Goal: Task Accomplishment & Management: Manage account settings

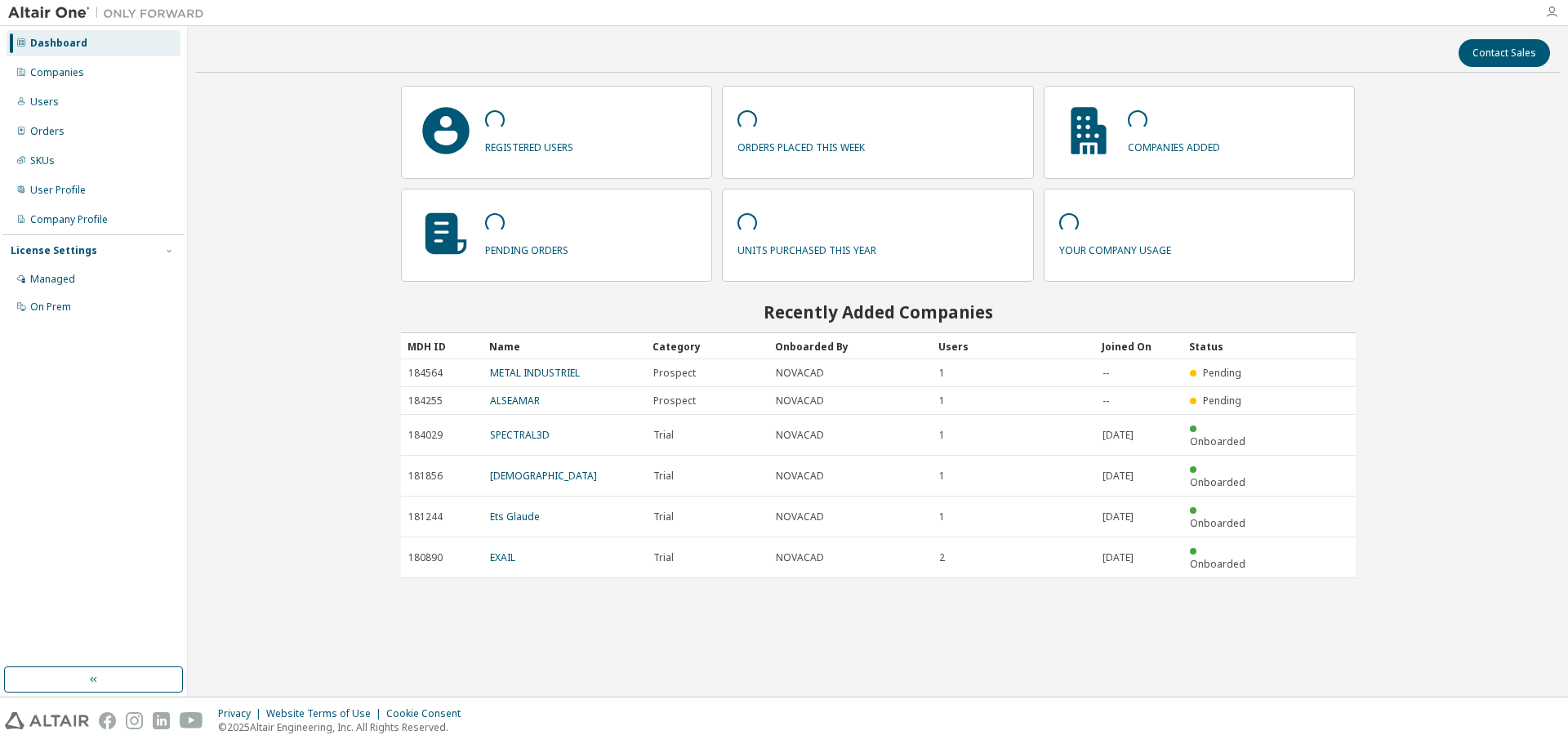
click at [1553, 9] on icon "button" at bounding box center [1552, 13] width 13 height 13
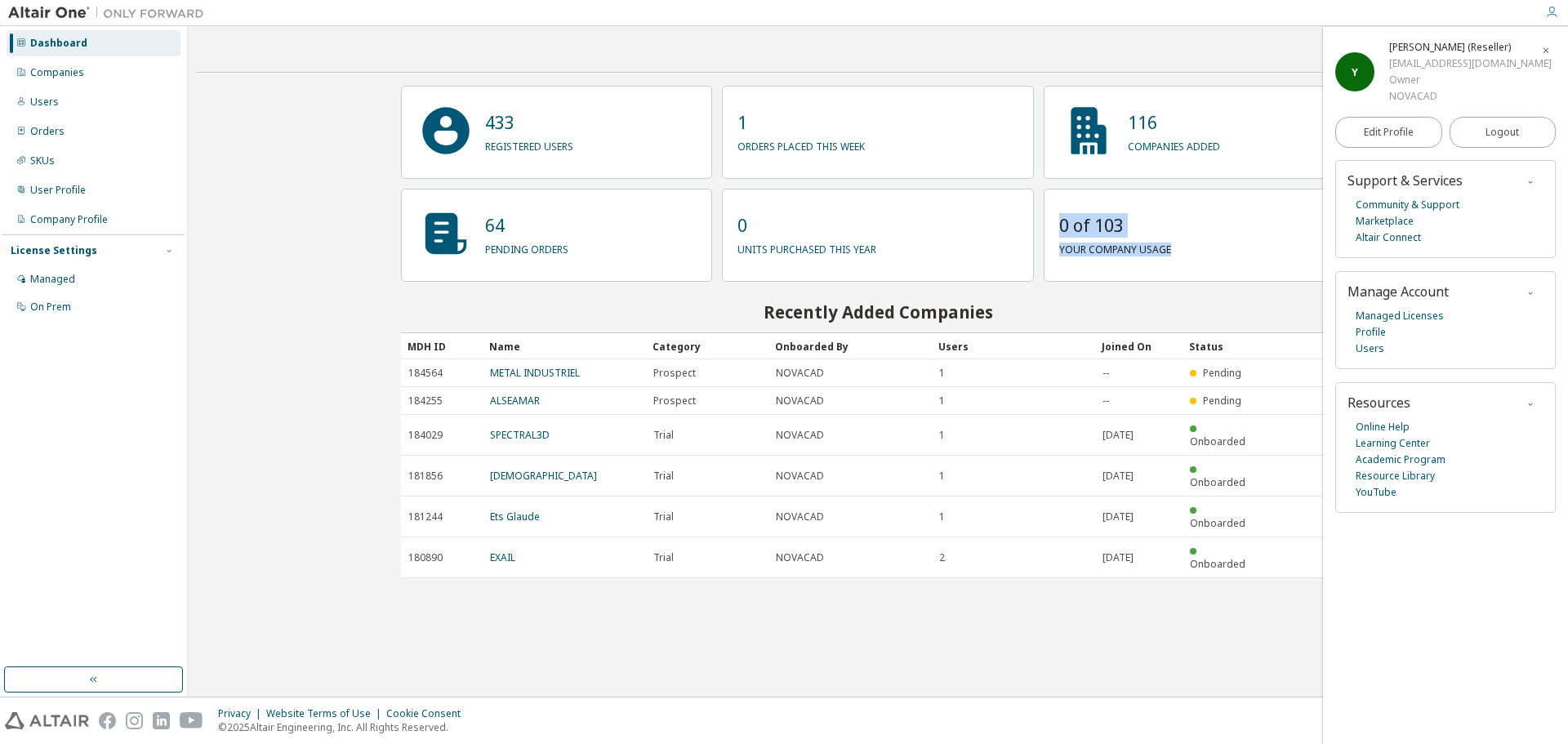
drag, startPoint x: 1047, startPoint y: 225, endPoint x: 1181, endPoint y: 240, distance: 134.8
click at [1181, 240] on div "0 of 103 your company usage" at bounding box center [1200, 235] width 312 height 93
click at [50, 284] on div "Managed" at bounding box center [53, 280] width 45 height 13
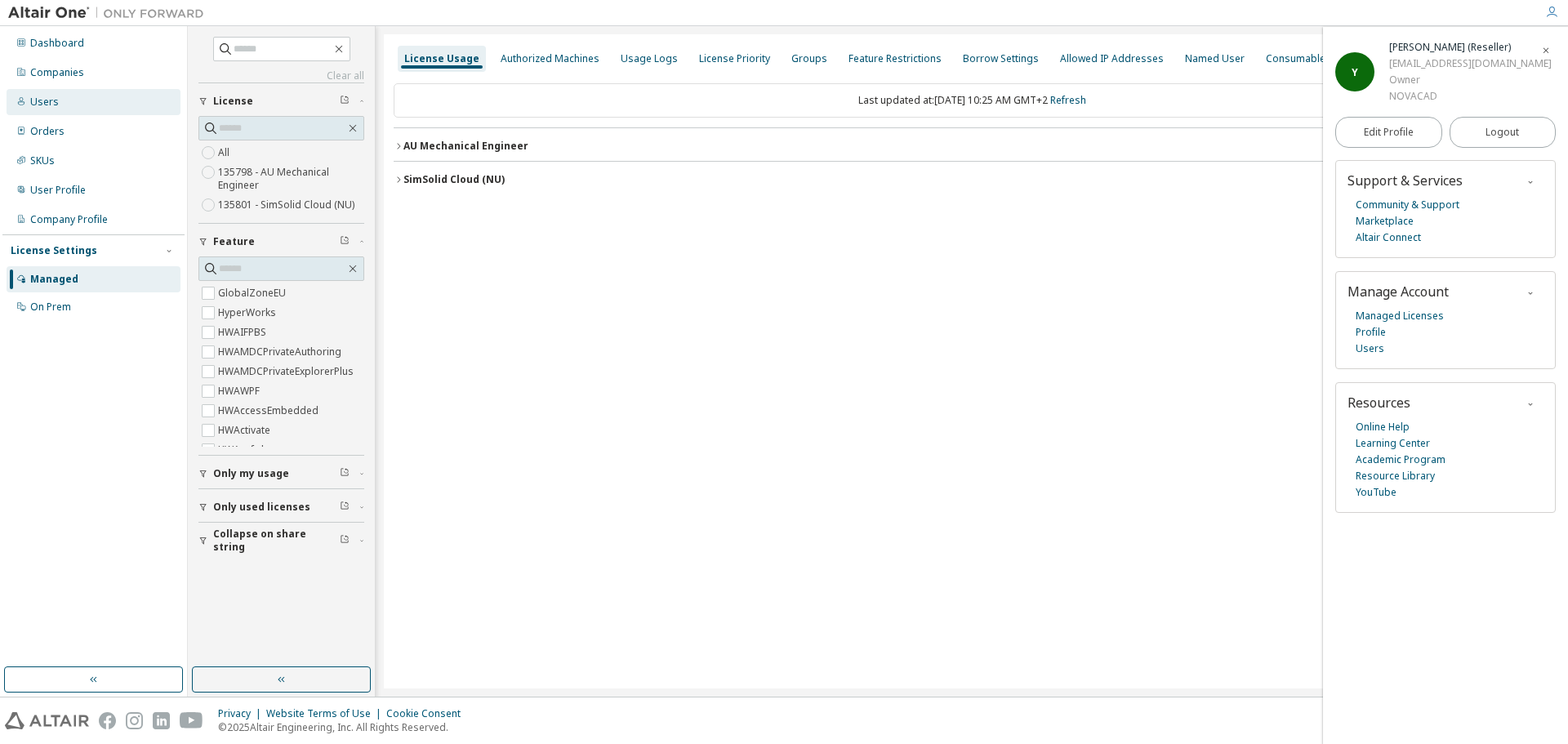
click at [63, 105] on div "Users" at bounding box center [94, 102] width 174 height 26
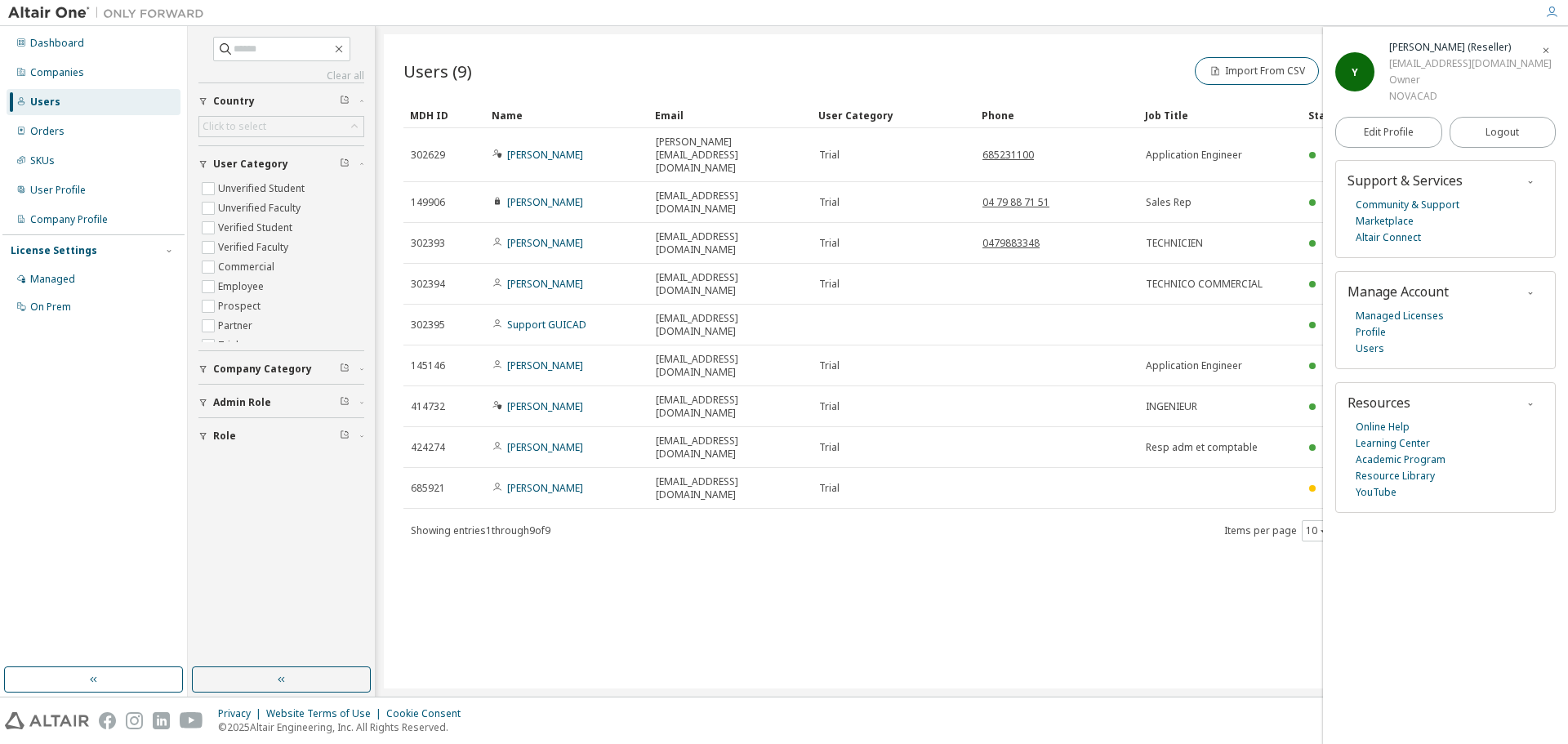
click at [1546, 48] on icon "button" at bounding box center [1546, 51] width 10 height 10
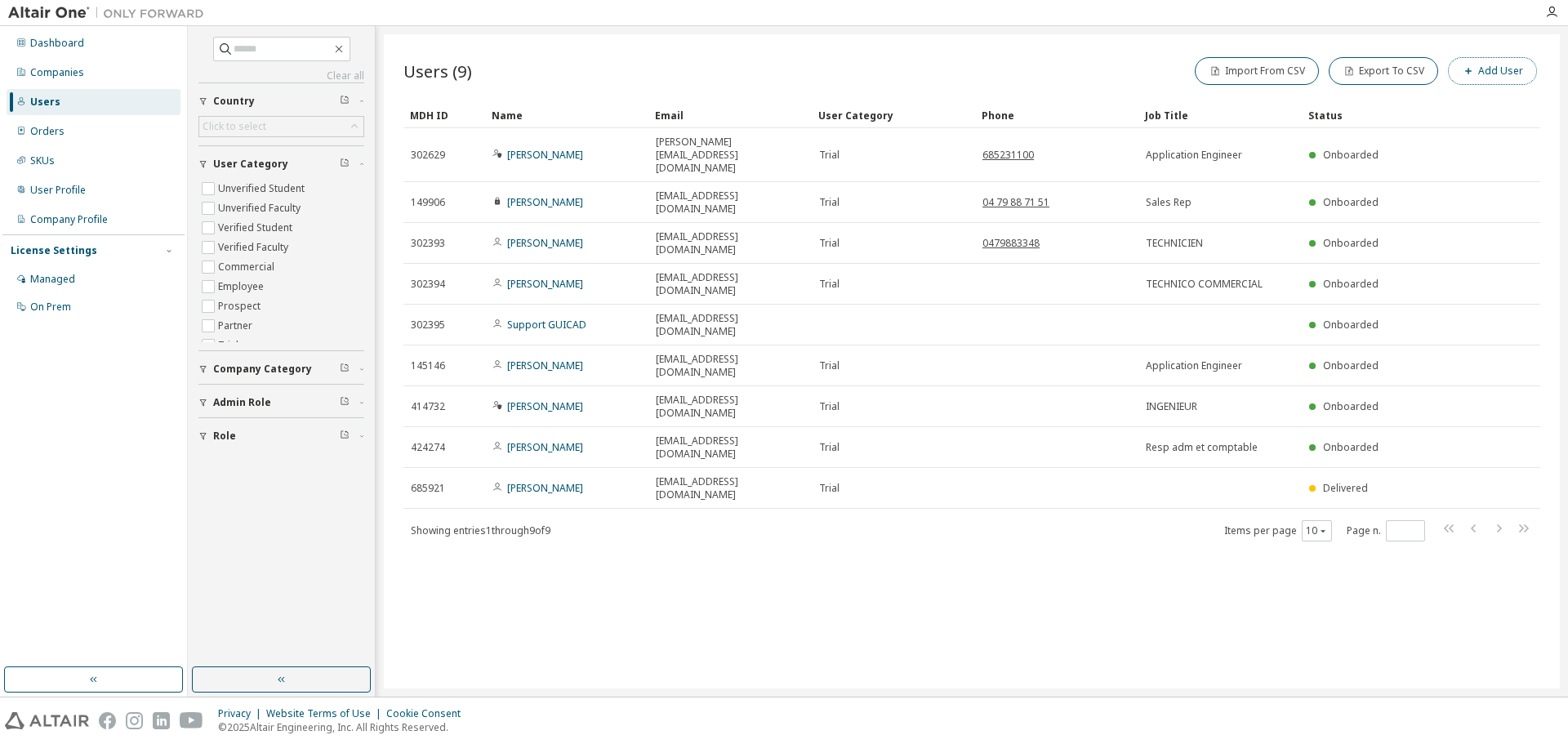
click at [1494, 66] on button "Add User" at bounding box center [1493, 70] width 89 height 28
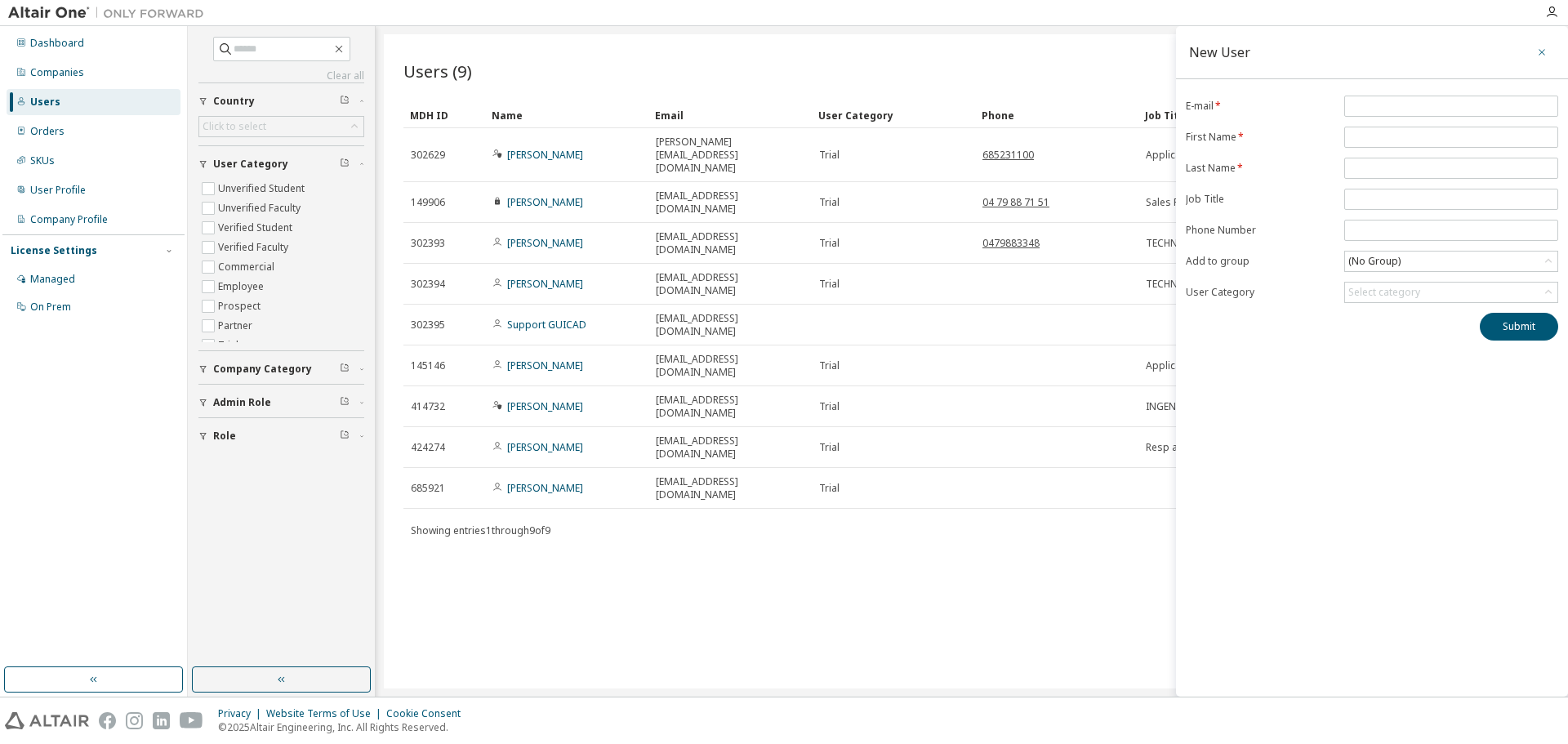
click at [1542, 52] on icon "button" at bounding box center [1542, 53] width 12 height 13
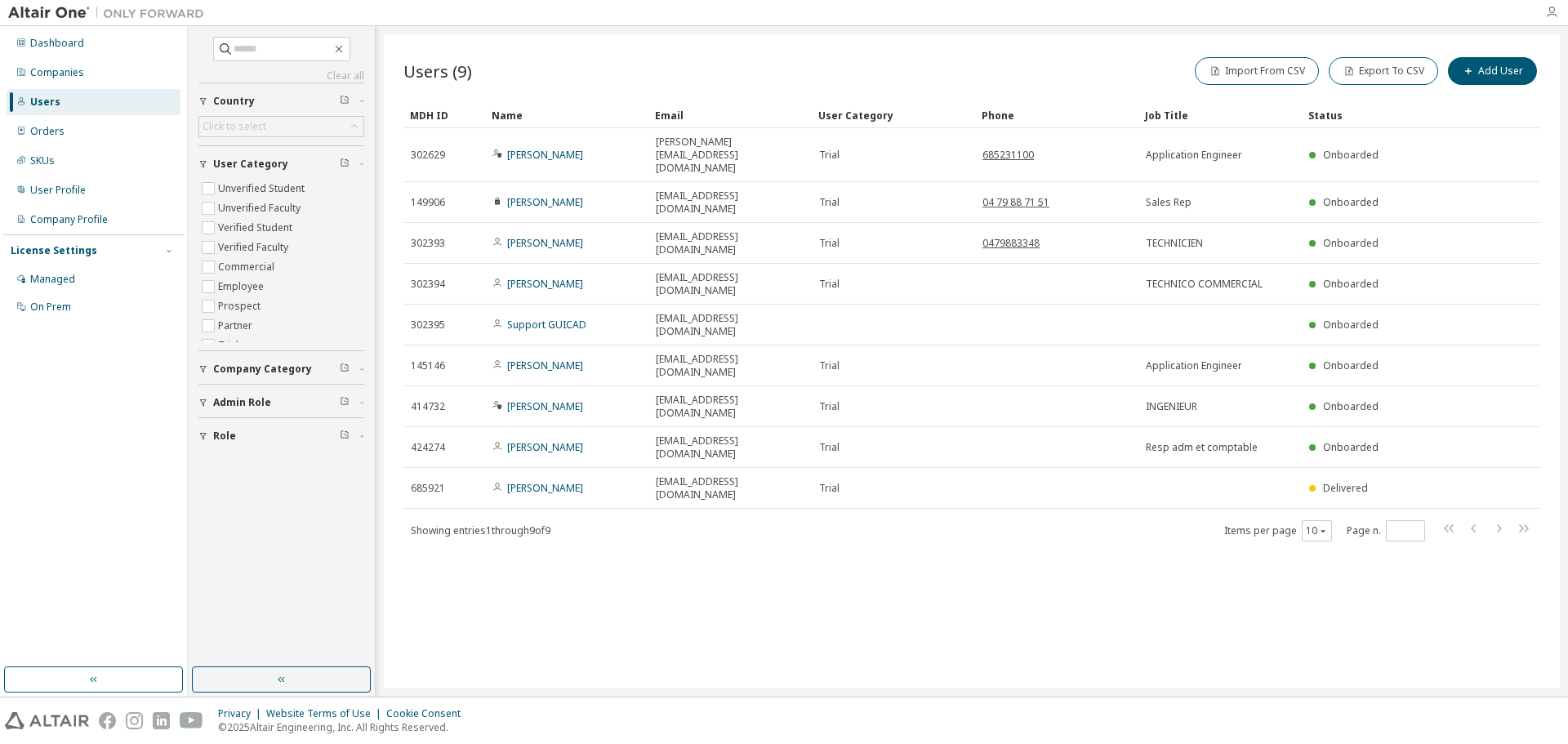
click at [1550, 16] on icon "button" at bounding box center [1552, 13] width 13 height 13
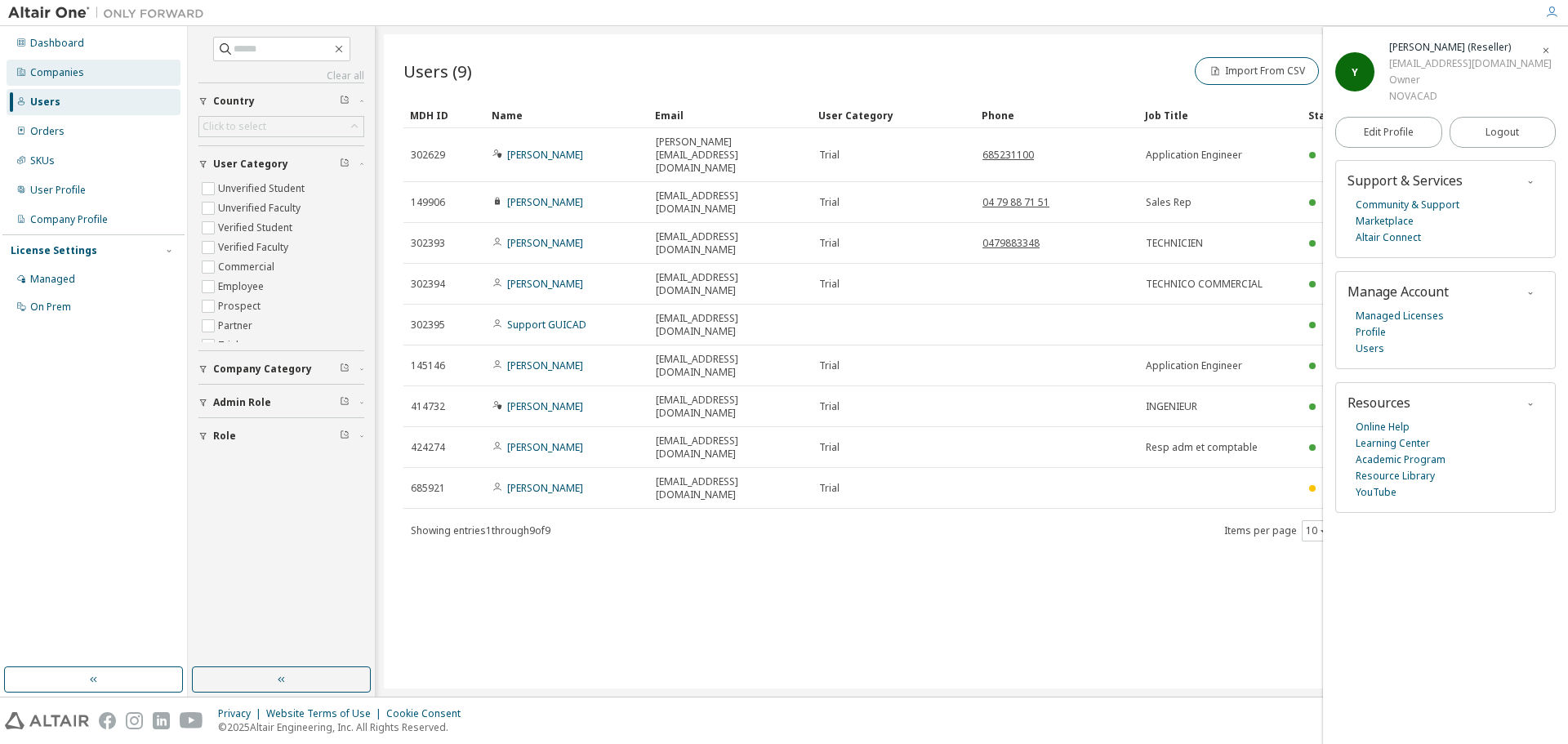
click at [55, 62] on div "Companies" at bounding box center [94, 72] width 174 height 26
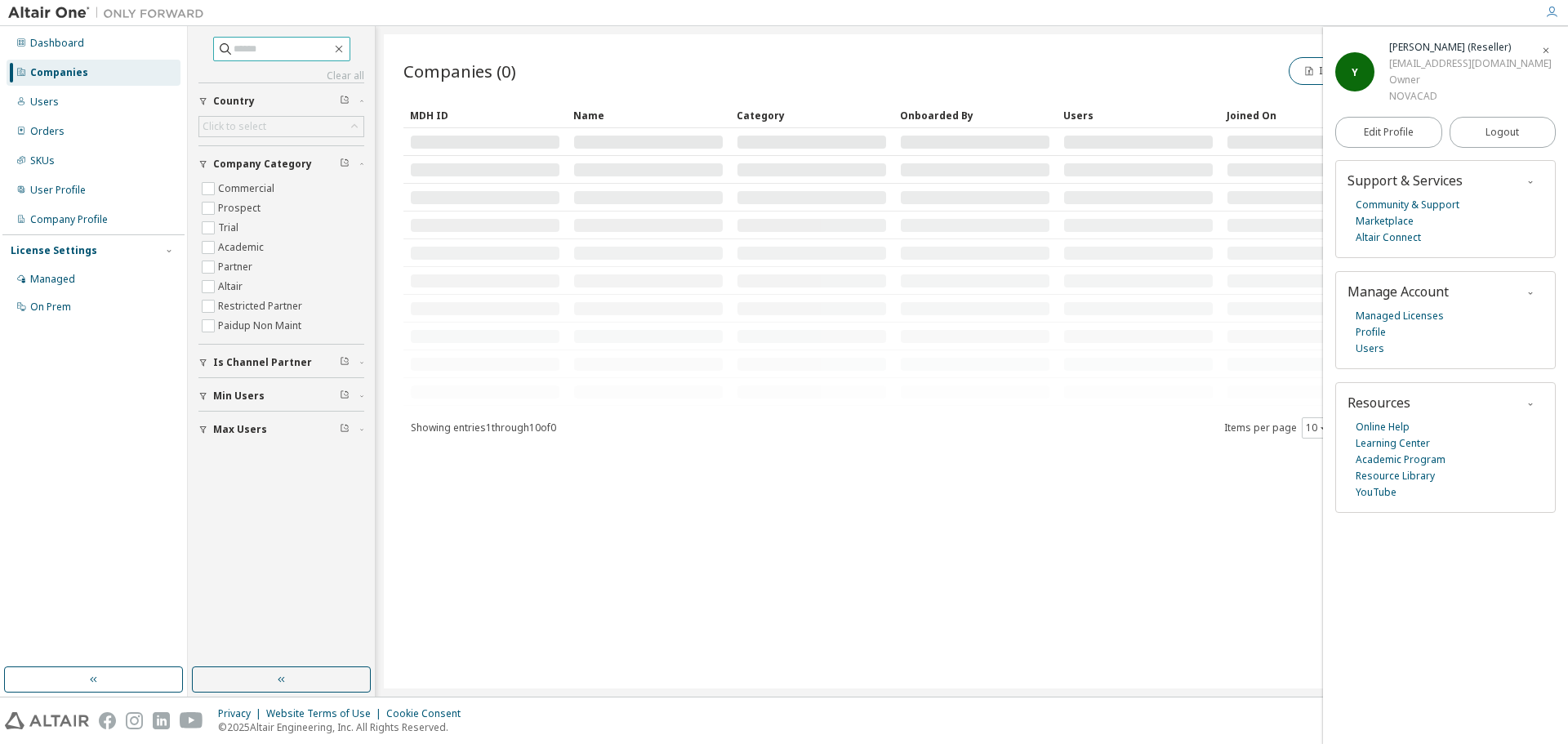
click at [255, 48] on input "text" at bounding box center [282, 49] width 98 height 17
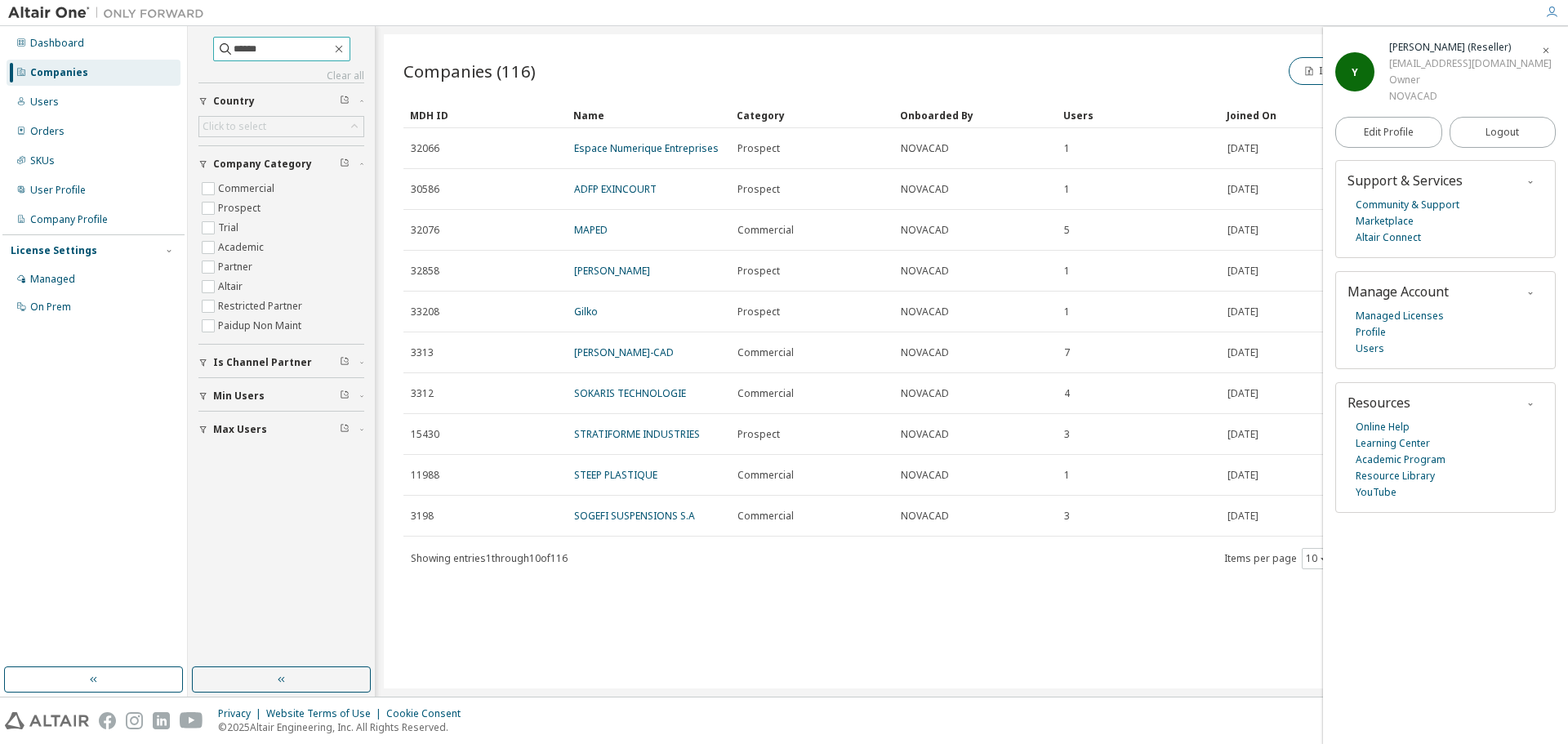
type input "******"
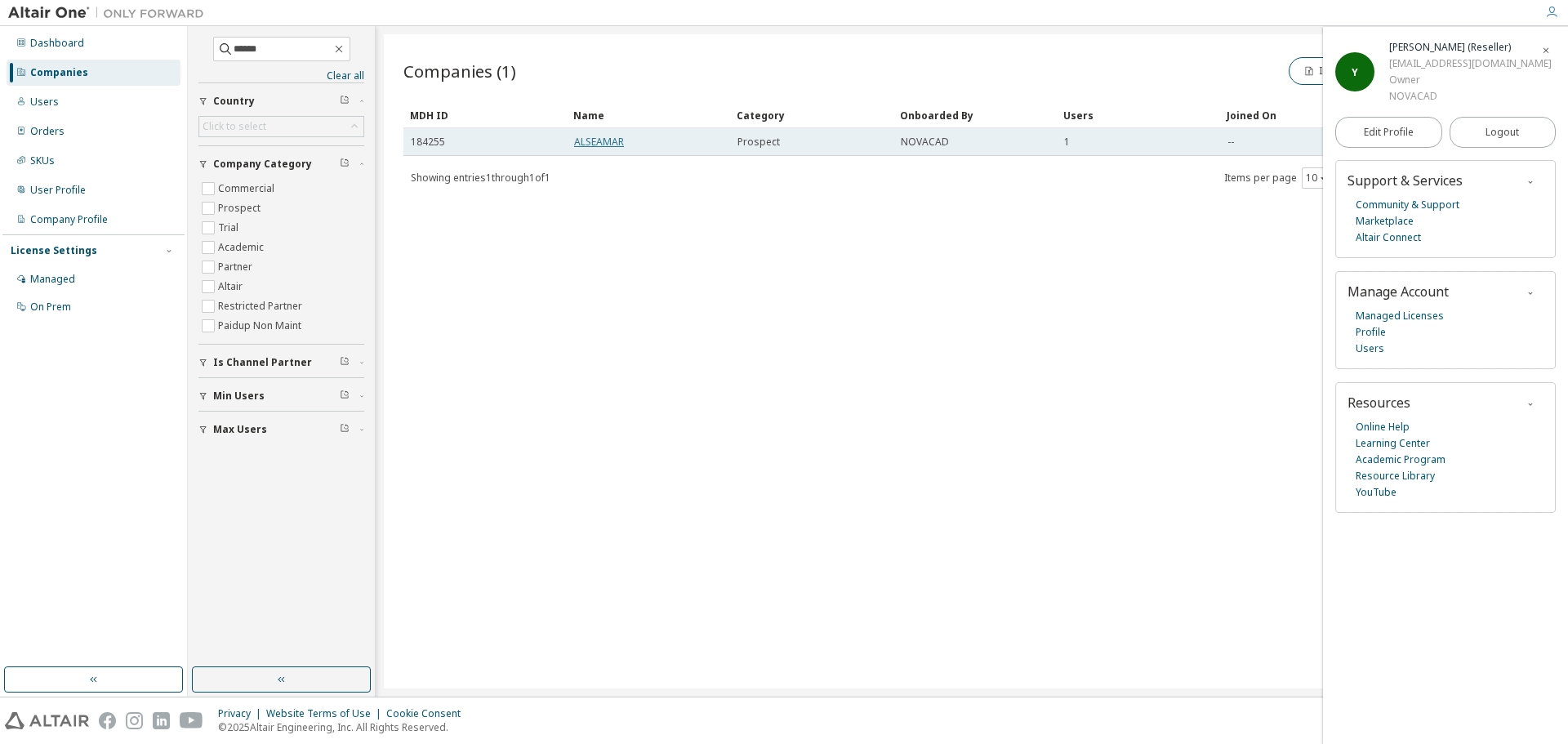
click at [601, 145] on link "ALSEAMAR" at bounding box center [599, 141] width 50 height 14
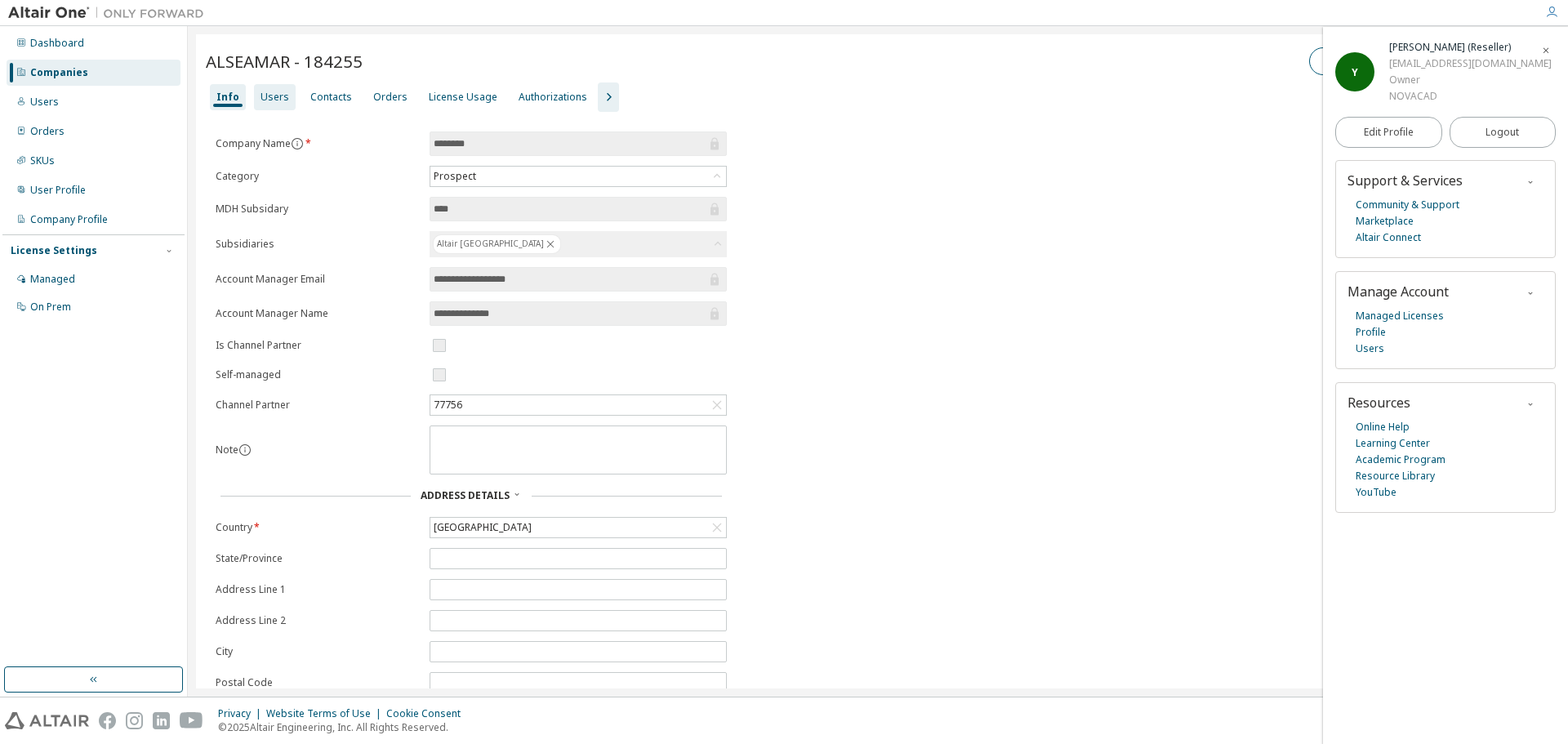
click at [270, 104] on div "Users" at bounding box center [275, 97] width 42 height 26
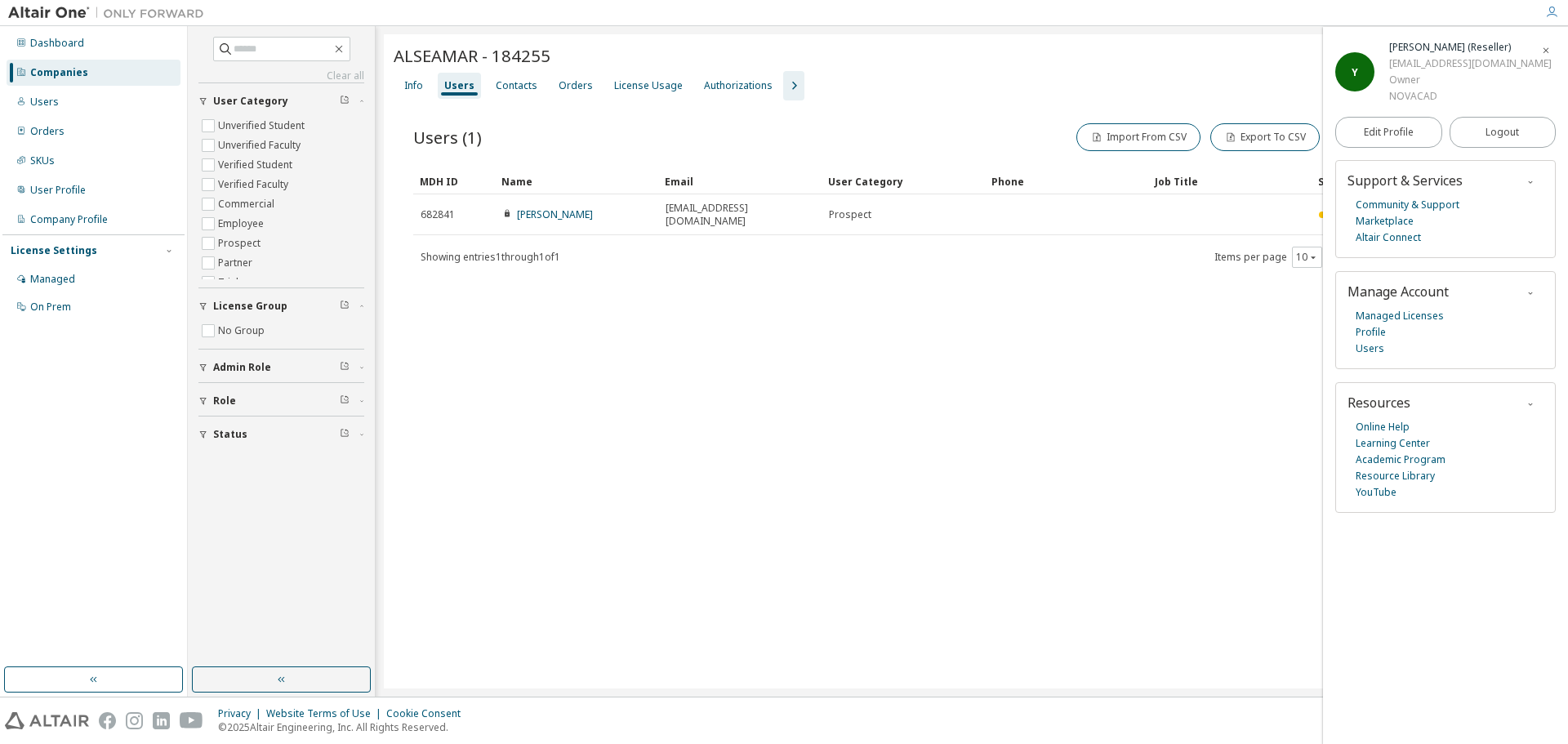
click at [1549, 50] on icon "button" at bounding box center [1546, 51] width 10 height 10
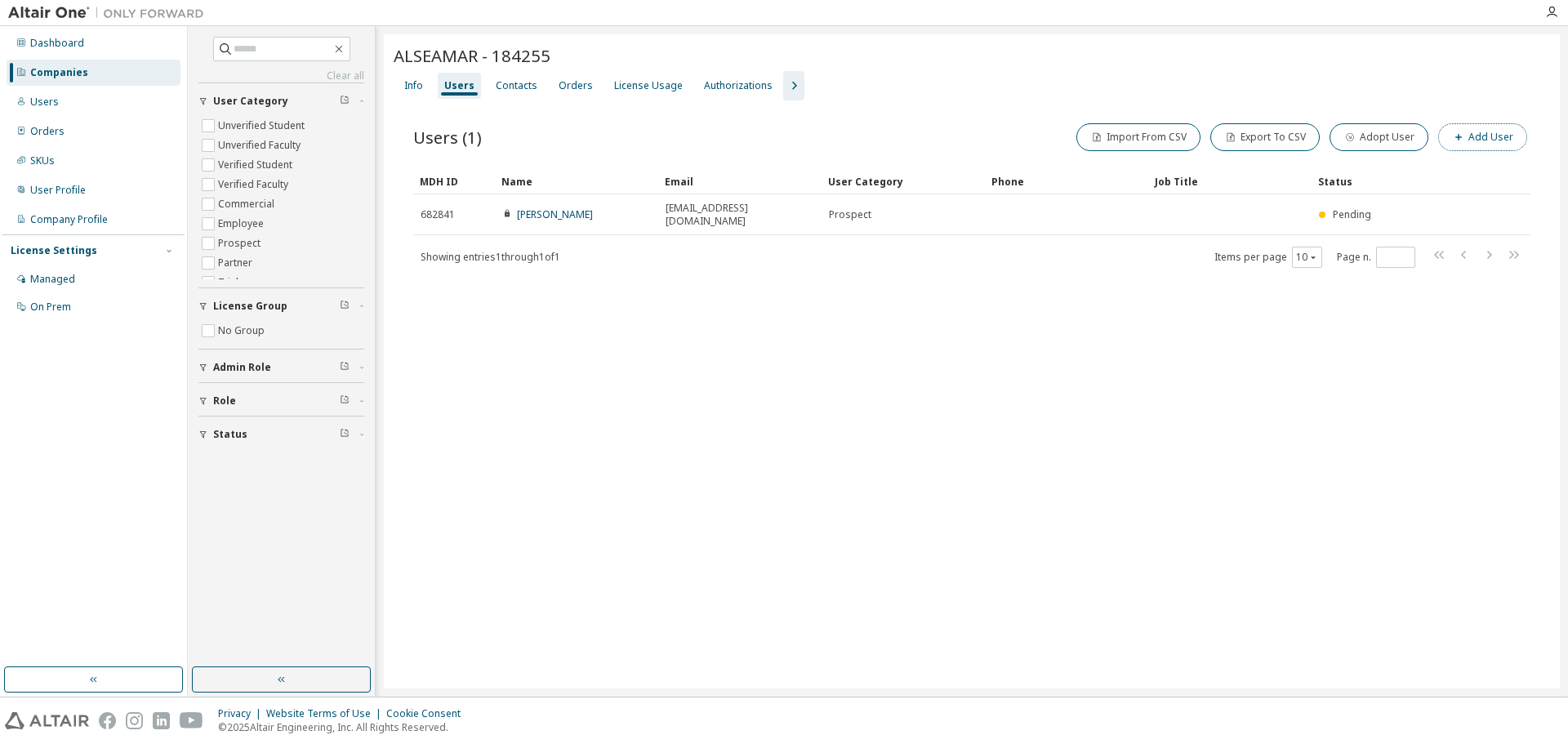
click at [1499, 133] on button "Add User" at bounding box center [1483, 137] width 89 height 28
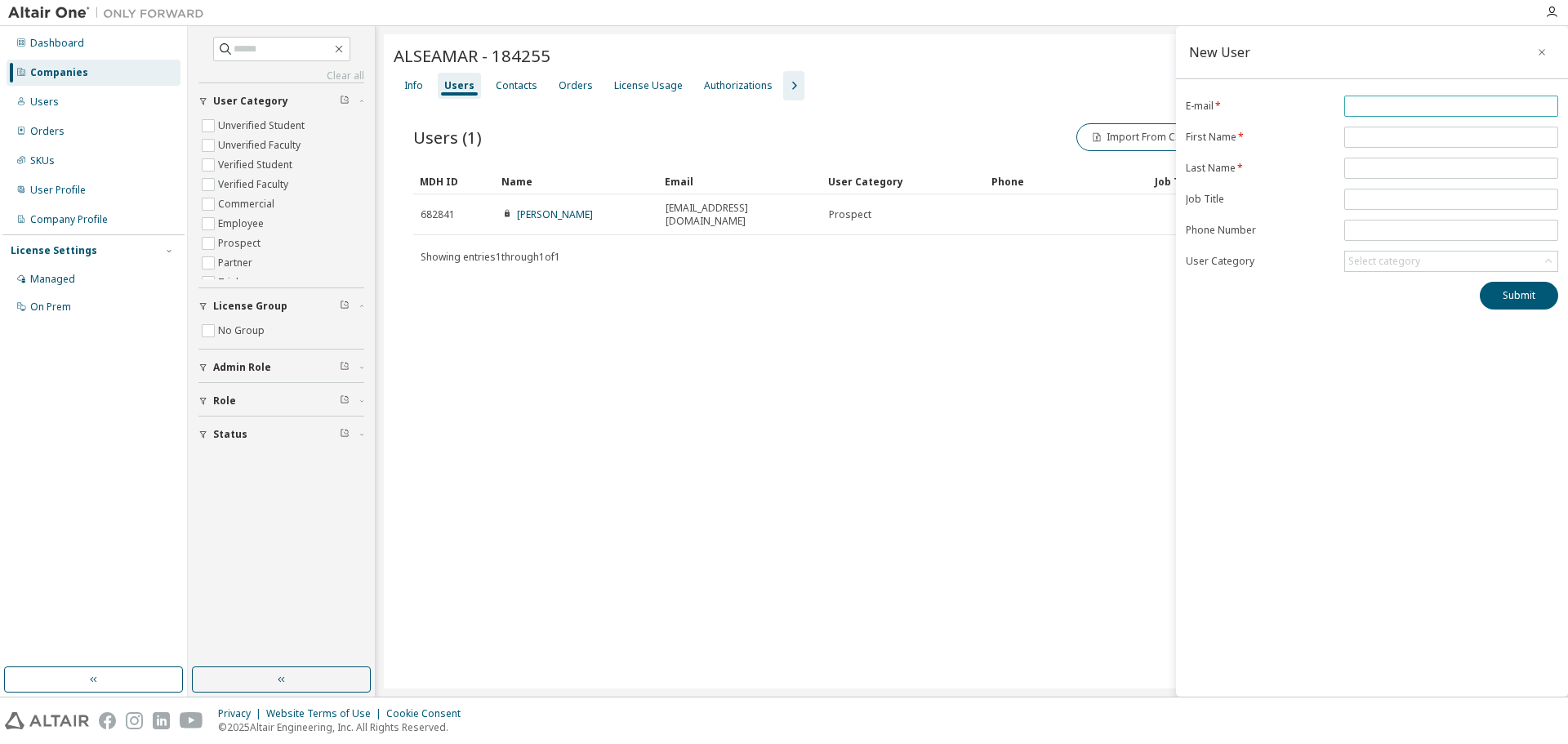
click at [1384, 104] on input "email" at bounding box center [1451, 106] width 206 height 13
click at [1545, 52] on icon "button" at bounding box center [1542, 53] width 12 height 13
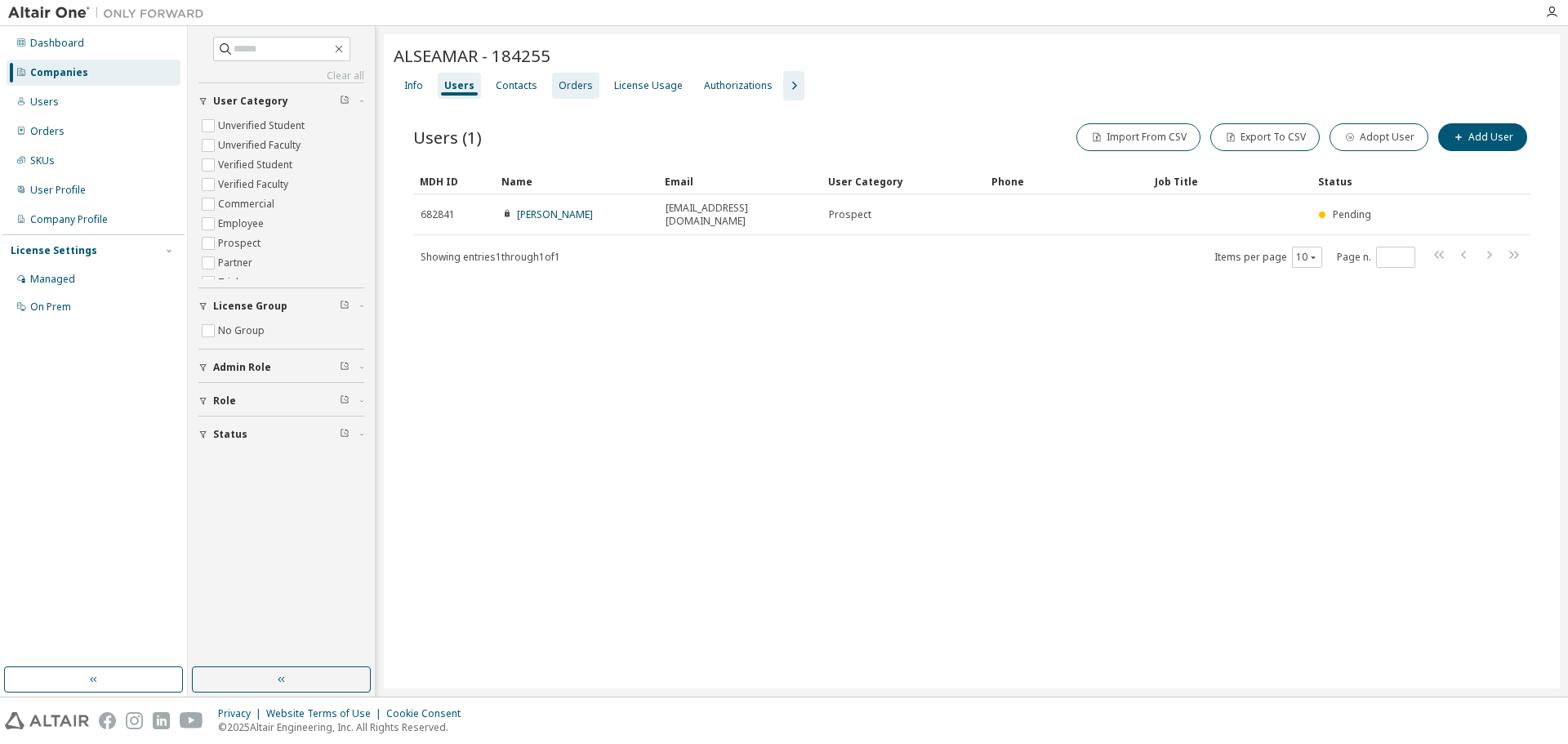
click at [584, 86] on div "Orders" at bounding box center [576, 86] width 34 height 13
